Goal: Find contact information: Find contact information

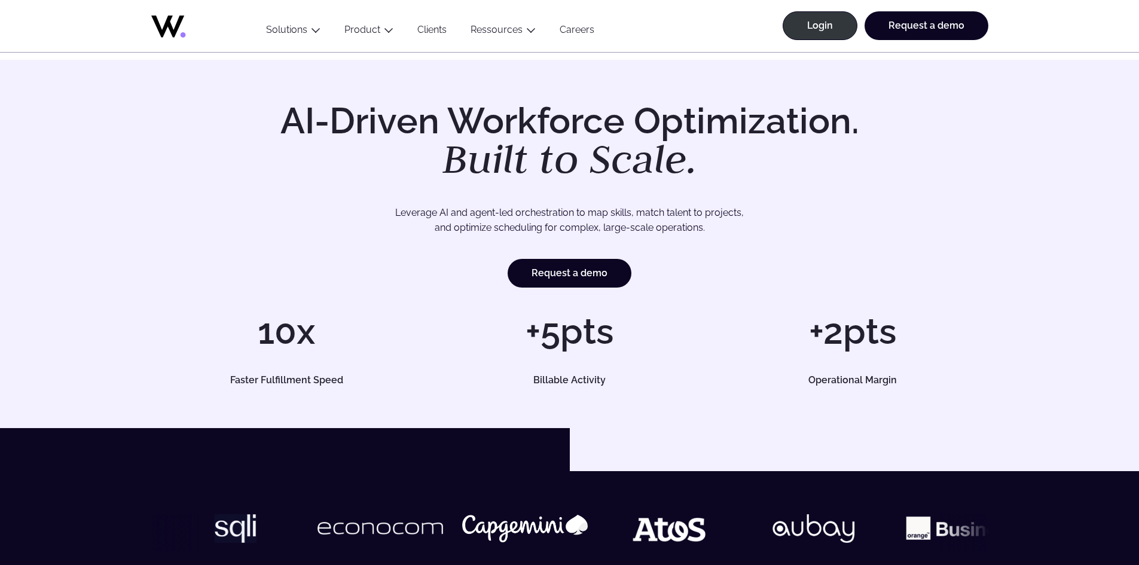
scroll to position [494, 0]
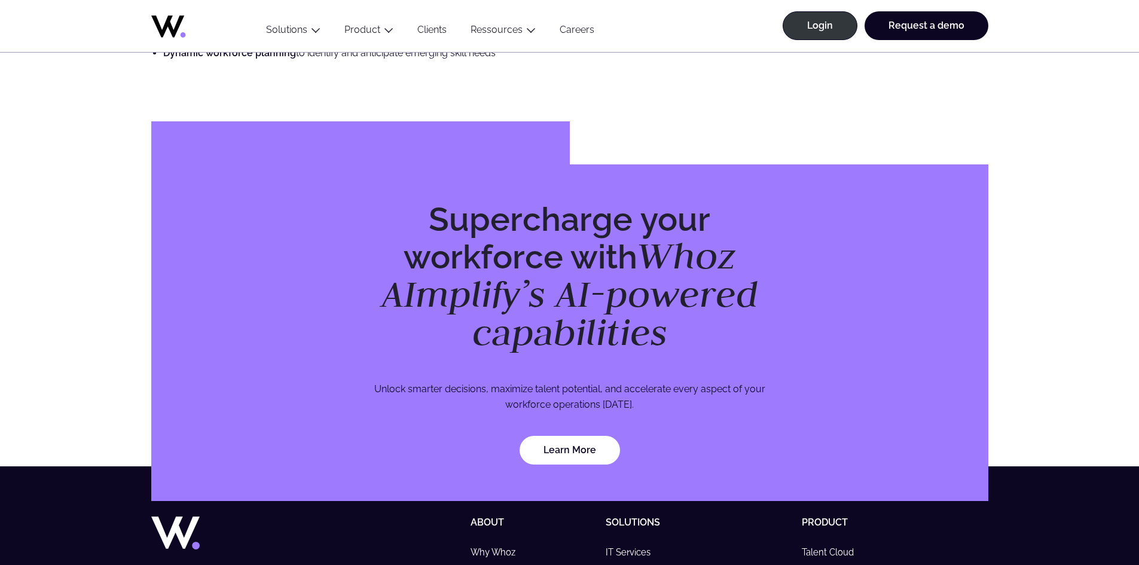
scroll to position [3469, 0]
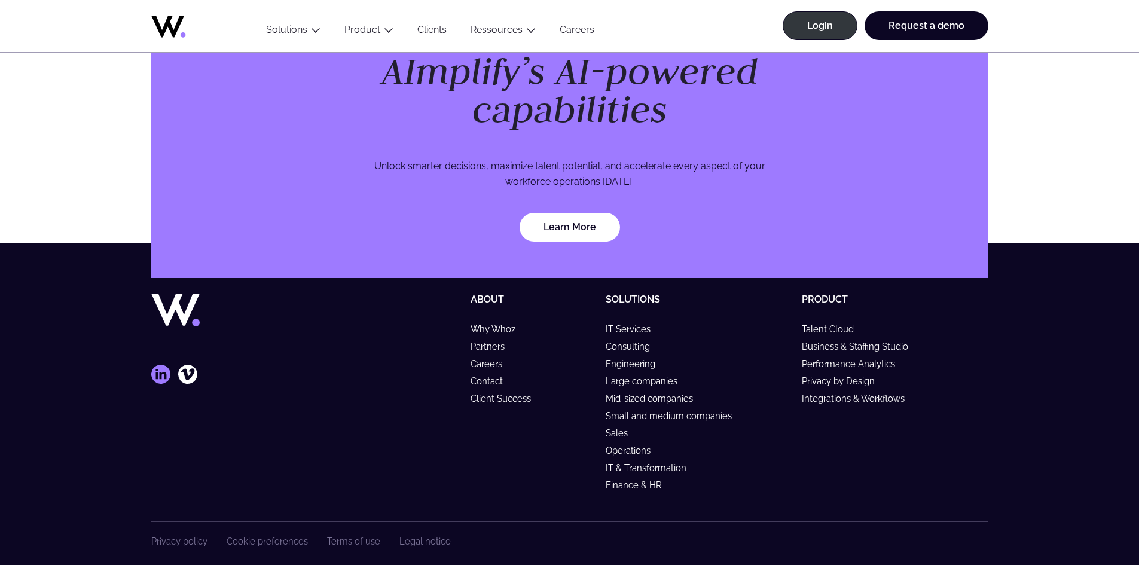
click at [165, 365] on icon at bounding box center [160, 374] width 19 height 19
click at [415, 535] on div "Privacy policy Cookie preferences Terms of use Legal notice" at bounding box center [569, 551] width 837 height 58
click at [415, 533] on div "Privacy policy Cookie preferences Terms of use Legal notice" at bounding box center [569, 551] width 837 height 58
click at [416, 537] on link "Legal notice" at bounding box center [425, 542] width 51 height 10
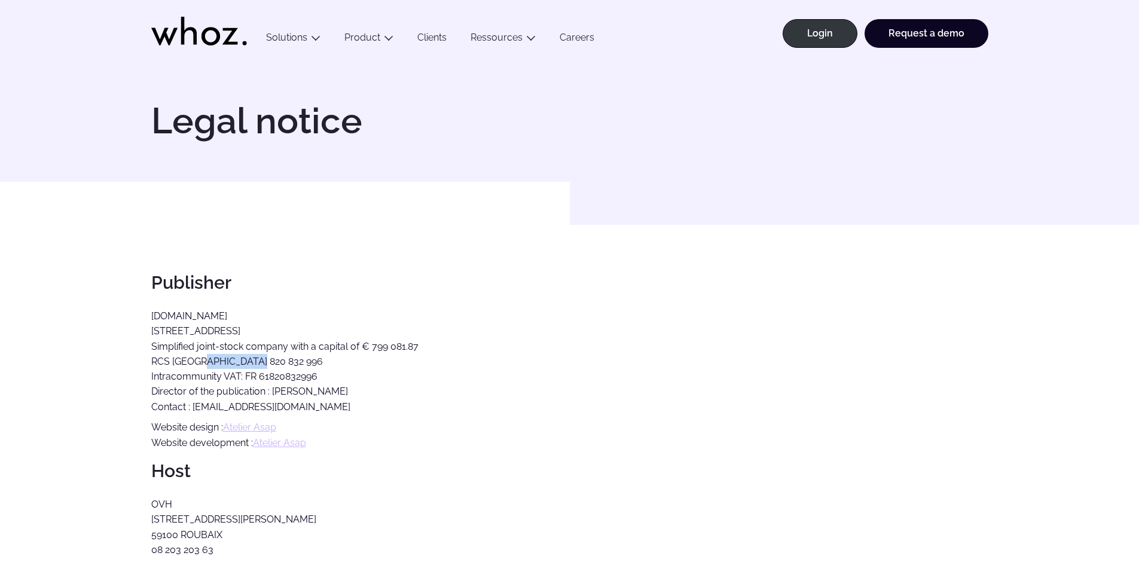
copy p "820 832 996"
drag, startPoint x: 196, startPoint y: 362, endPoint x: 260, endPoint y: 363, distance: 63.4
click at [260, 363] on p "BizNet.io 36 rue de Saint-Pétersbourg, 75008 Paris Simplified joint-stock compa…" at bounding box center [457, 362] width 612 height 106
click at [216, 44] on icon at bounding box center [199, 31] width 96 height 29
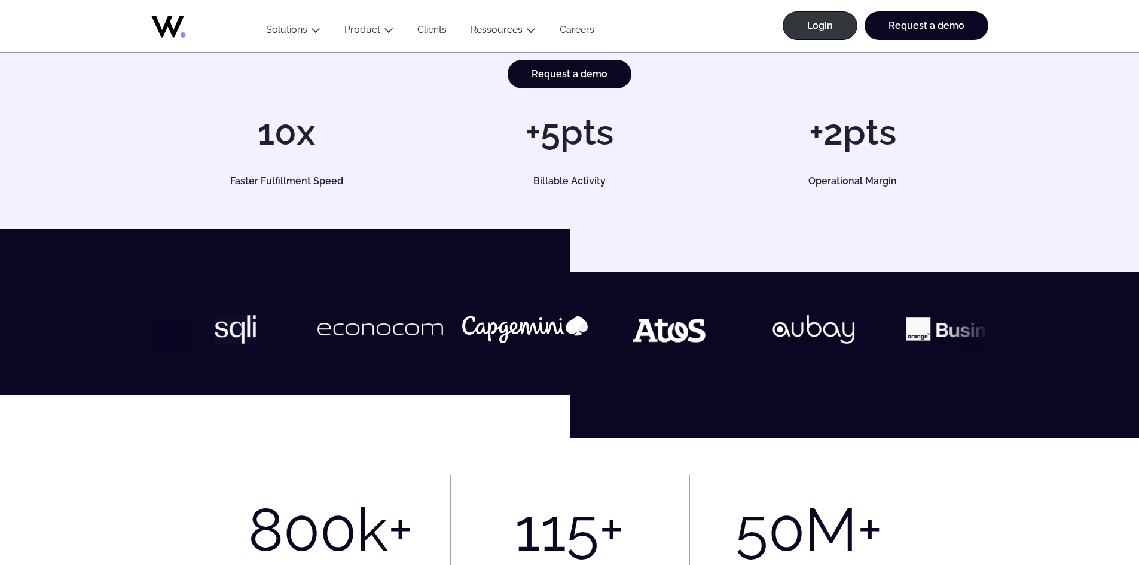
scroll to position [120, 0]
